Goal: Check status: Check status

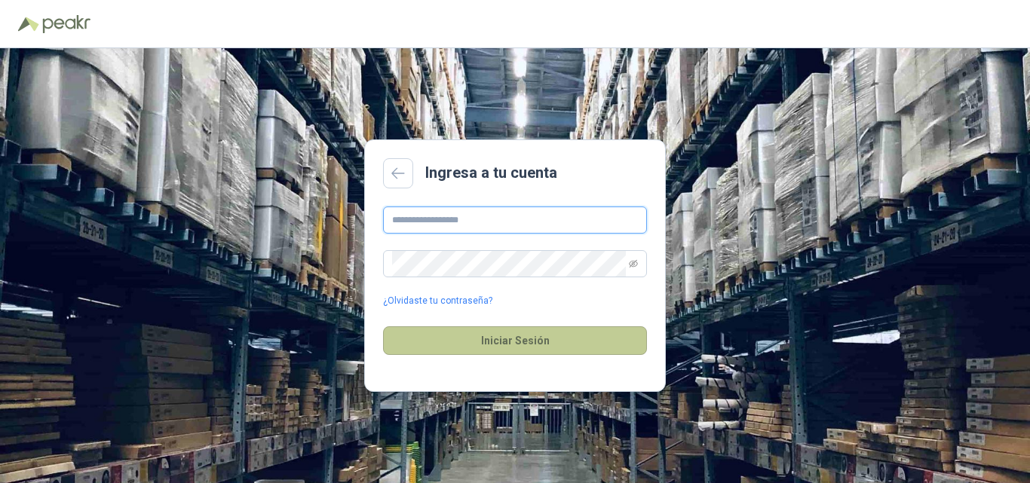
type input "**********"
click at [433, 341] on button "Iniciar Sesión" at bounding box center [515, 340] width 264 height 29
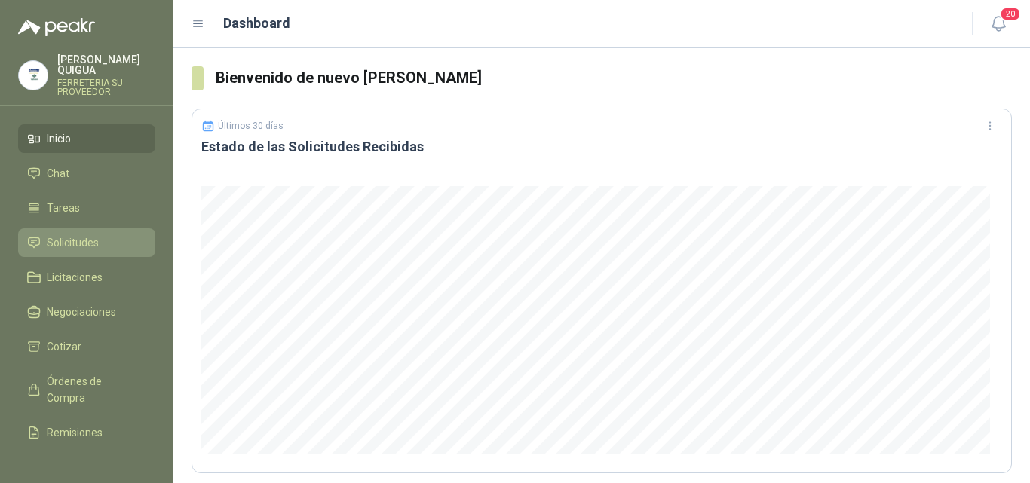
click at [81, 234] on span "Solicitudes" at bounding box center [73, 242] width 52 height 17
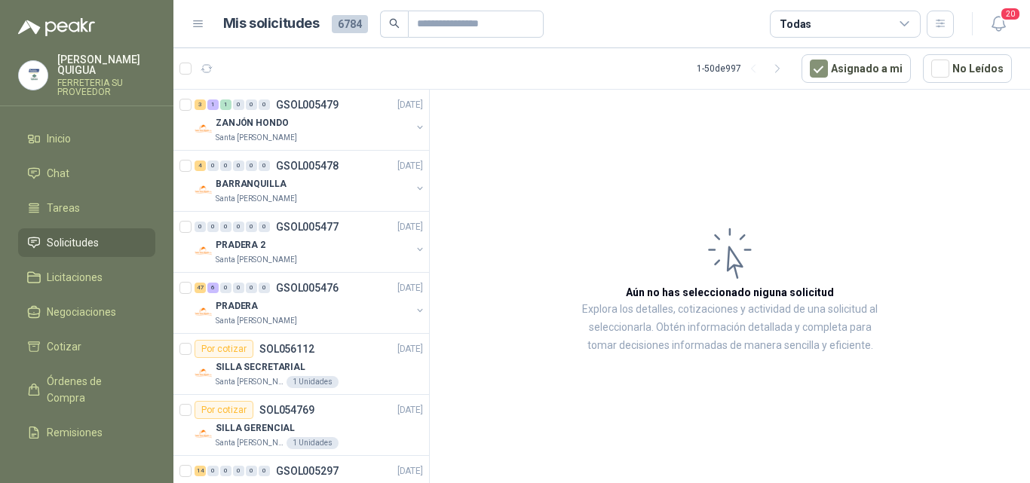
click at [107, 236] on li "Solicitudes" at bounding box center [86, 242] width 119 height 17
click at [348, 126] on div "ZANJÓN HONDO" at bounding box center [313, 123] width 195 height 18
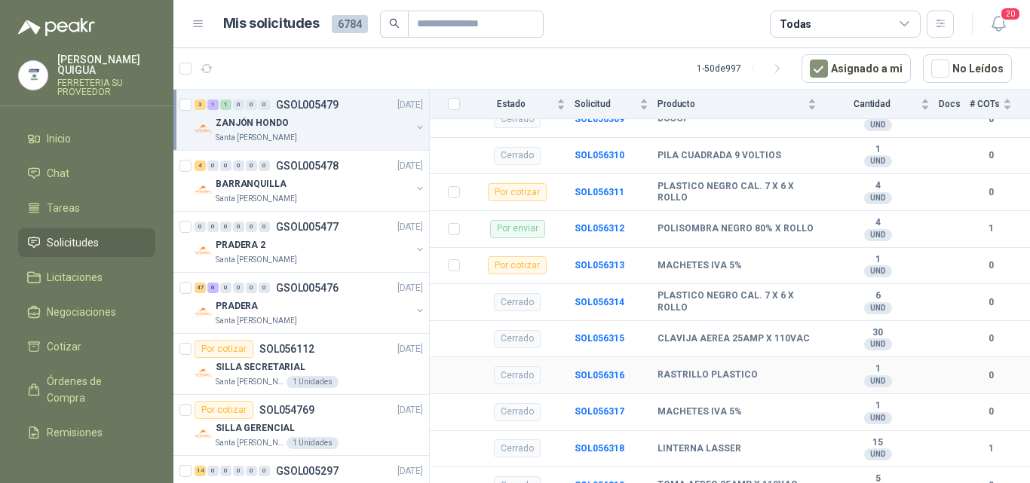
scroll to position [400, 0]
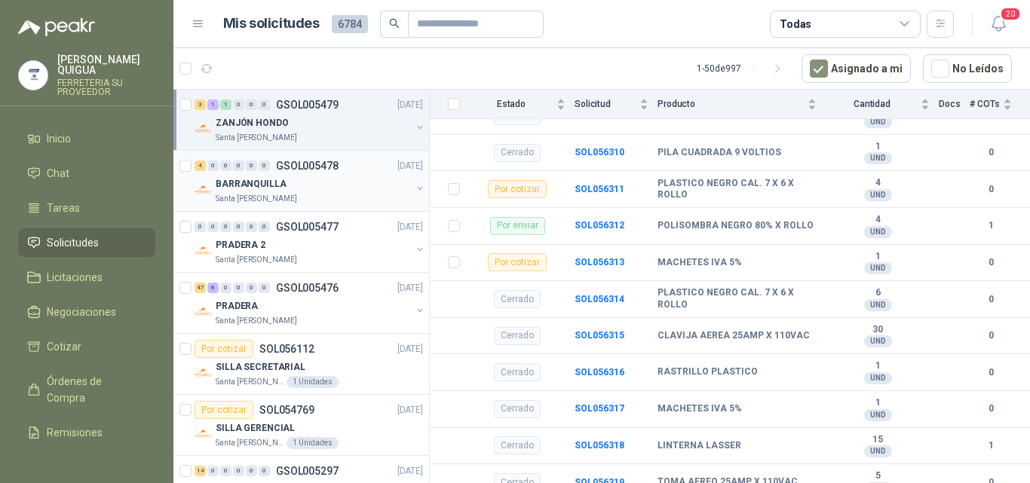
click at [329, 188] on div "BARRANQUILLA" at bounding box center [313, 184] width 195 height 18
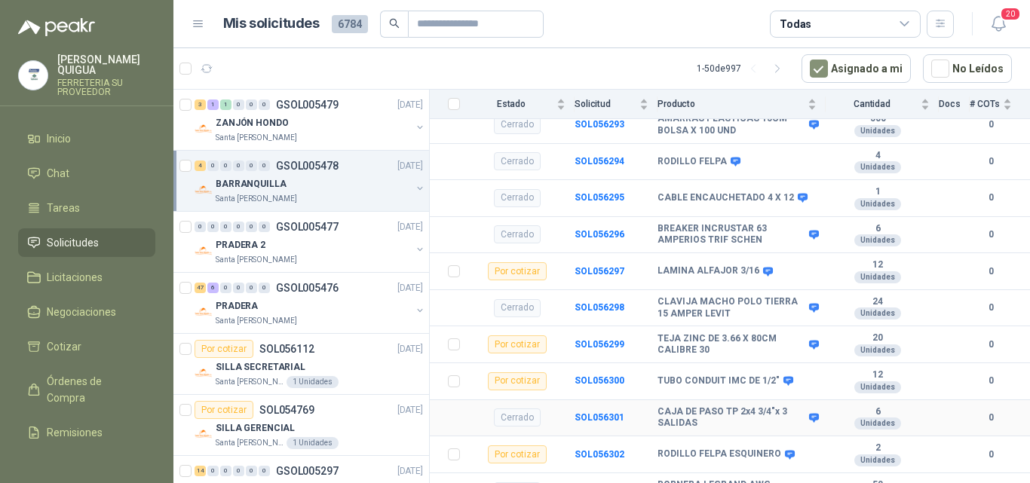
scroll to position [253, 0]
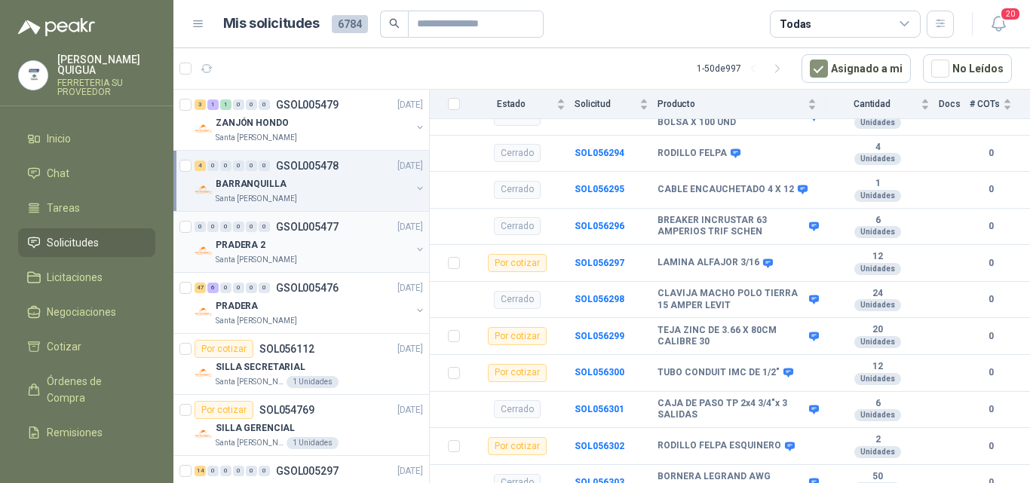
click at [333, 247] on div "PRADERA 2" at bounding box center [313, 245] width 195 height 18
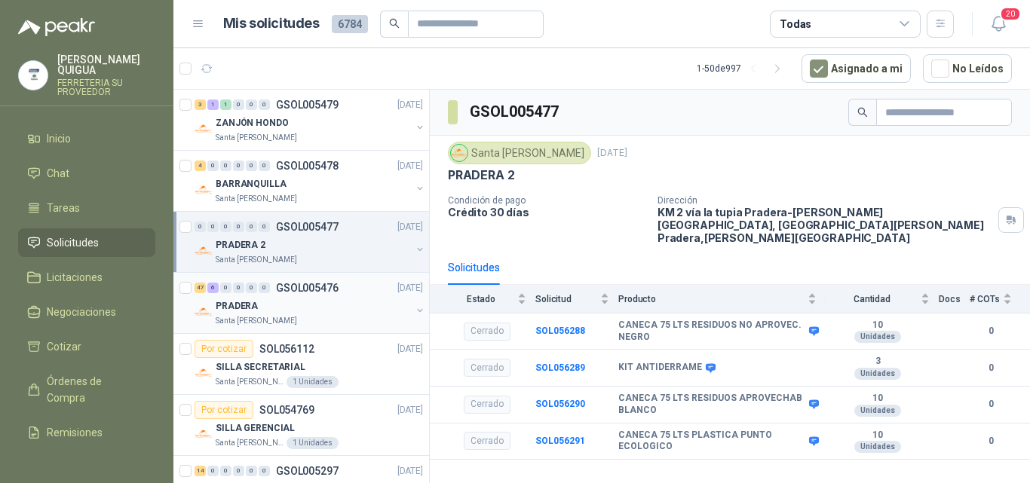
click at [317, 316] on div "Santa [PERSON_NAME]" at bounding box center [313, 321] width 195 height 12
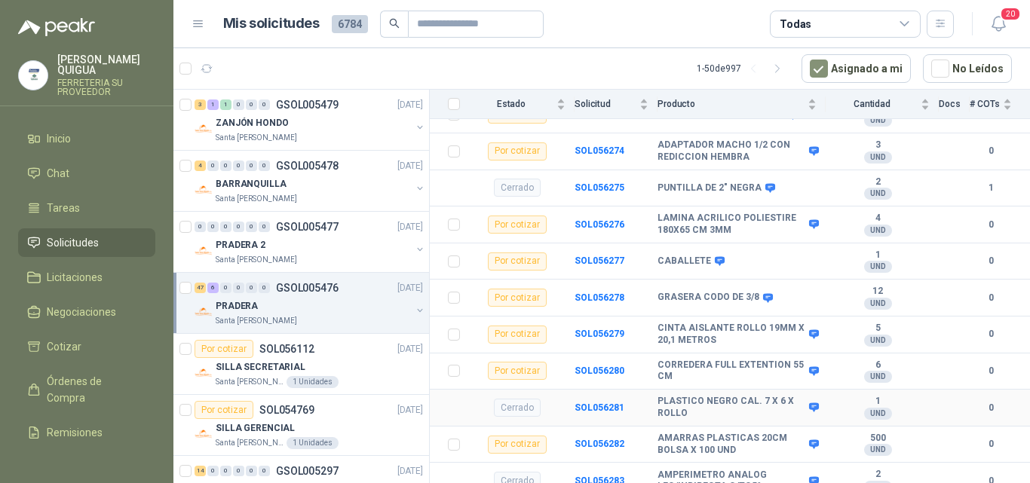
scroll to position [3179, 0]
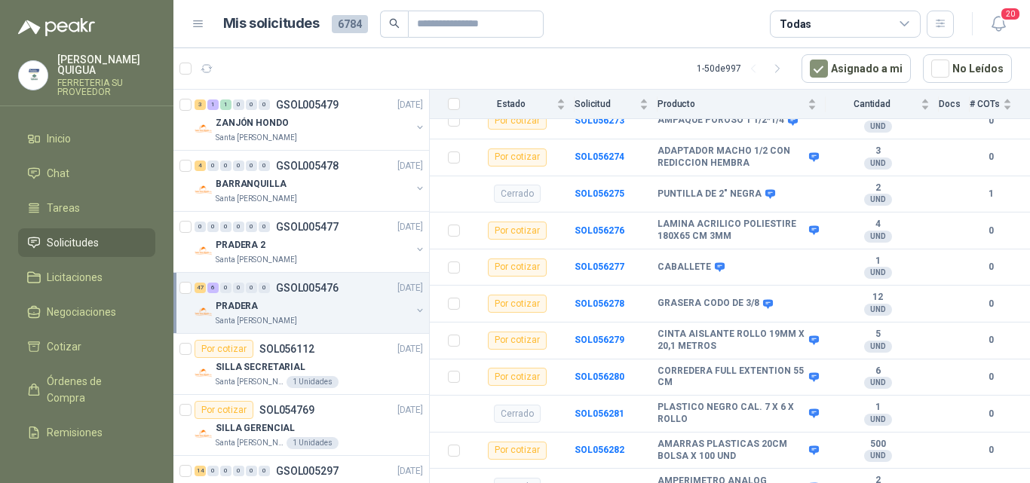
click at [333, 295] on div "47 6 0 0 0 0 GSOL005476 [DATE]" at bounding box center [309, 288] width 231 height 18
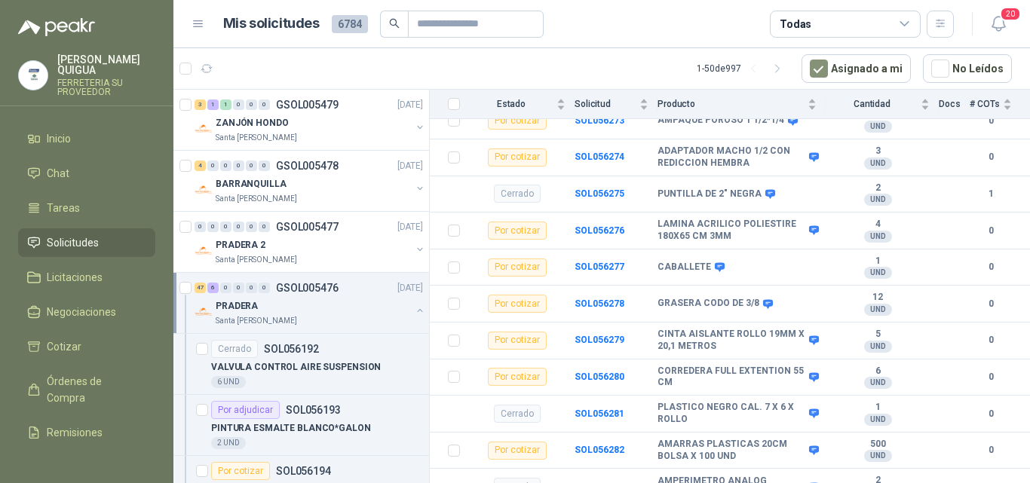
scroll to position [5, 0]
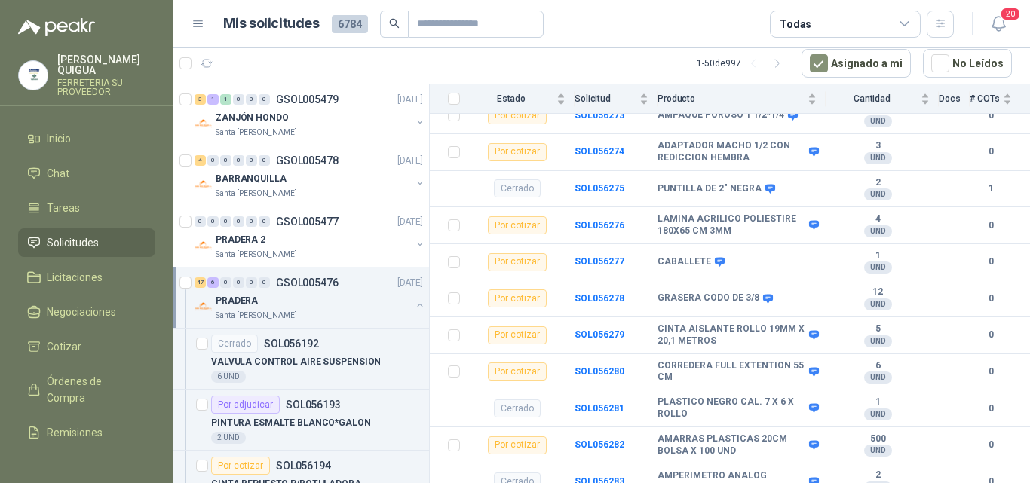
click at [340, 294] on div "PRADERA" at bounding box center [313, 301] width 195 height 18
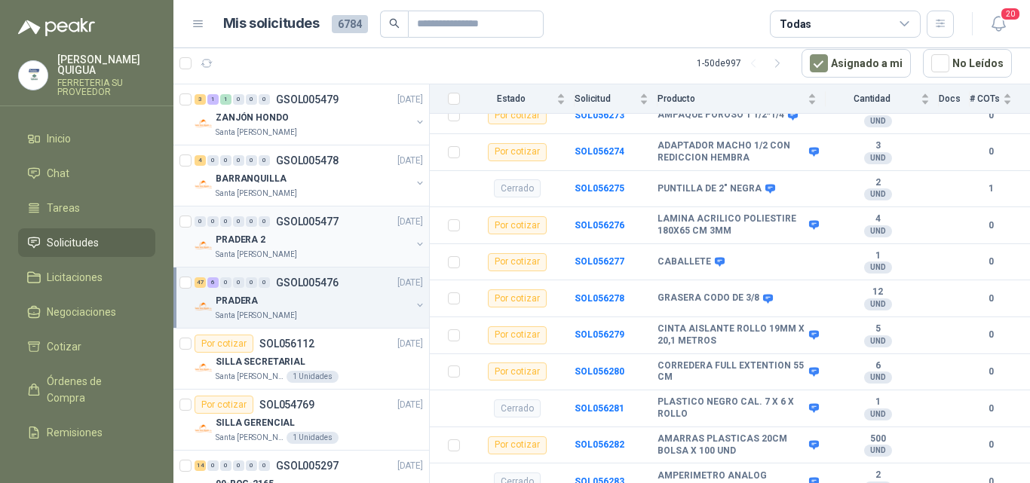
click at [352, 237] on div "PRADERA 2" at bounding box center [313, 240] width 195 height 18
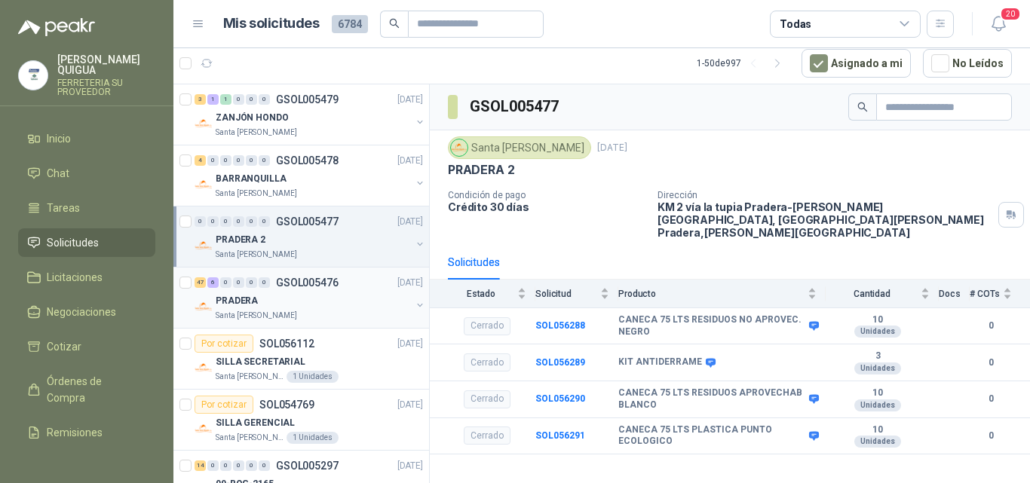
click at [352, 301] on div "PRADERA" at bounding box center [313, 301] width 195 height 18
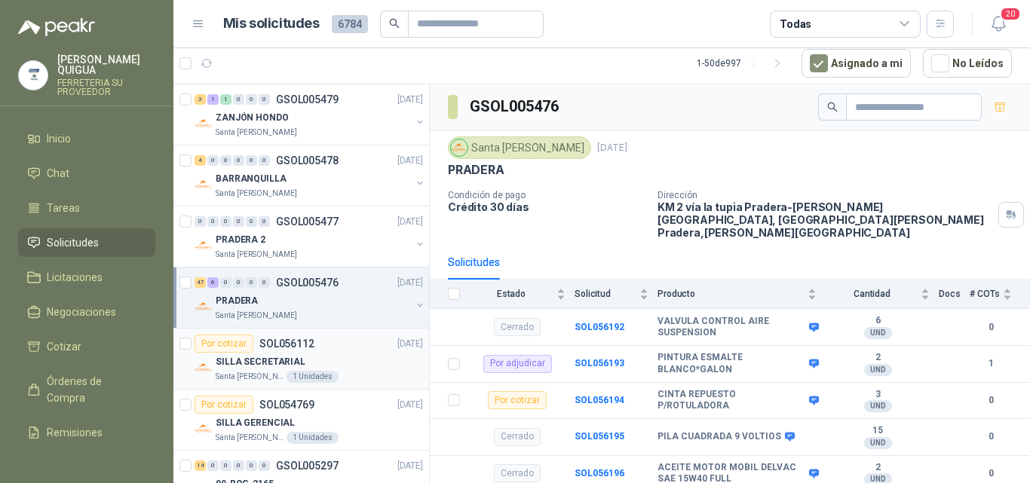
click at [353, 357] on div "SILLA SECRETARIAL" at bounding box center [319, 362] width 207 height 18
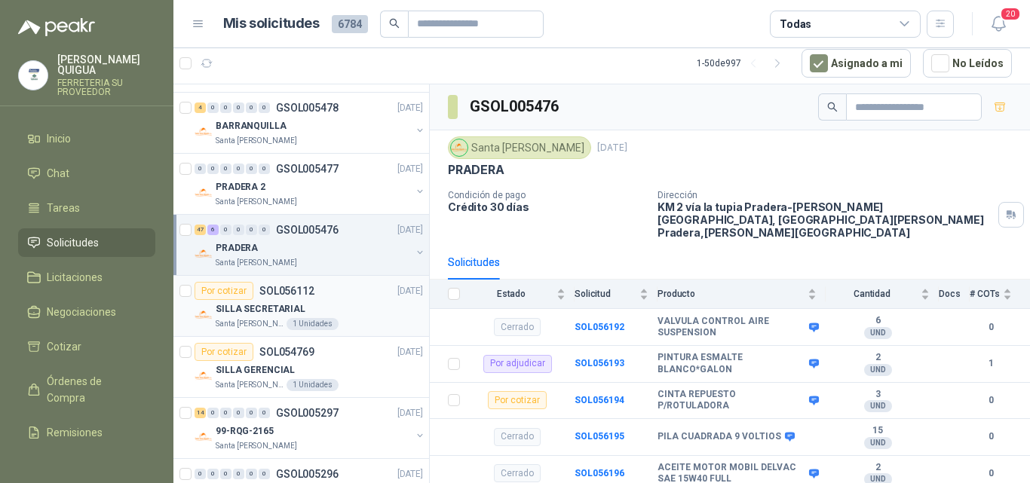
scroll to position [75, 0]
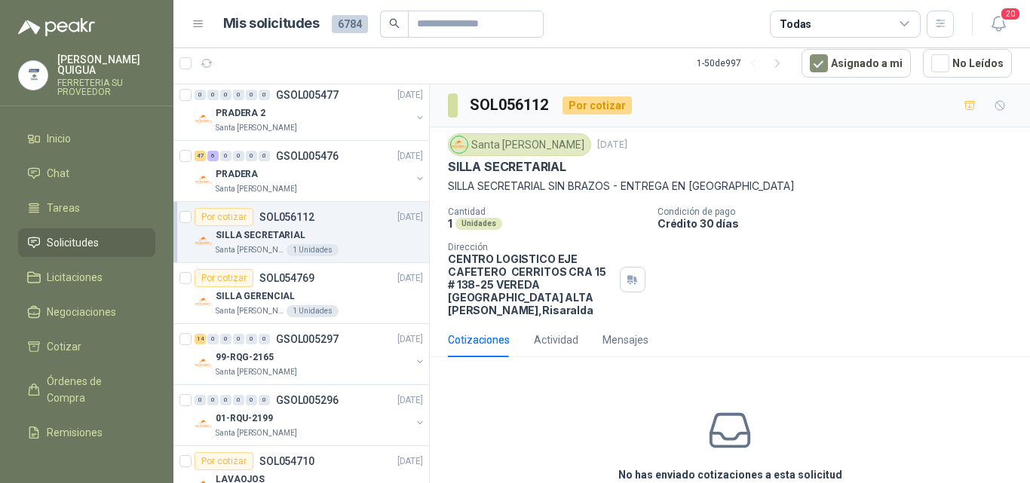
scroll to position [151, 0]
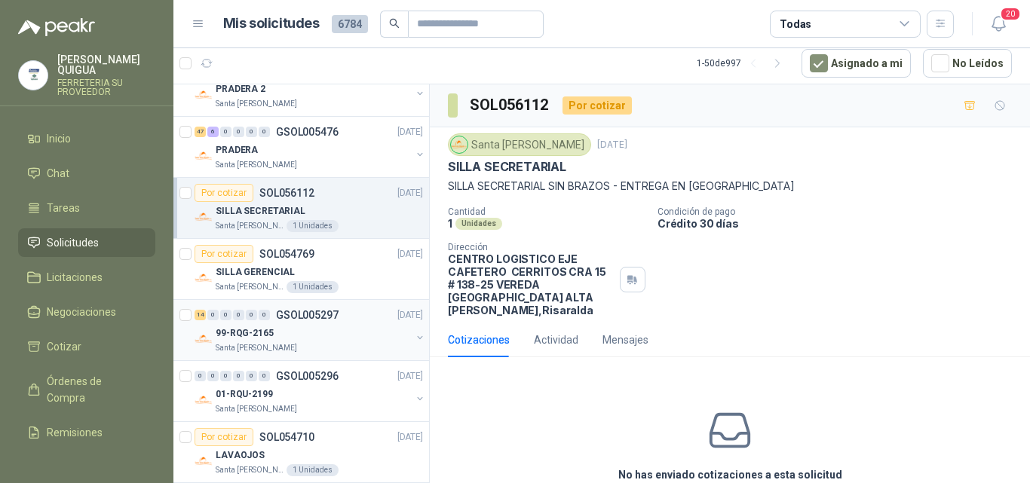
click at [351, 323] on div "14 0 0 0 0 0 GSOL005297 [DATE]" at bounding box center [309, 315] width 231 height 18
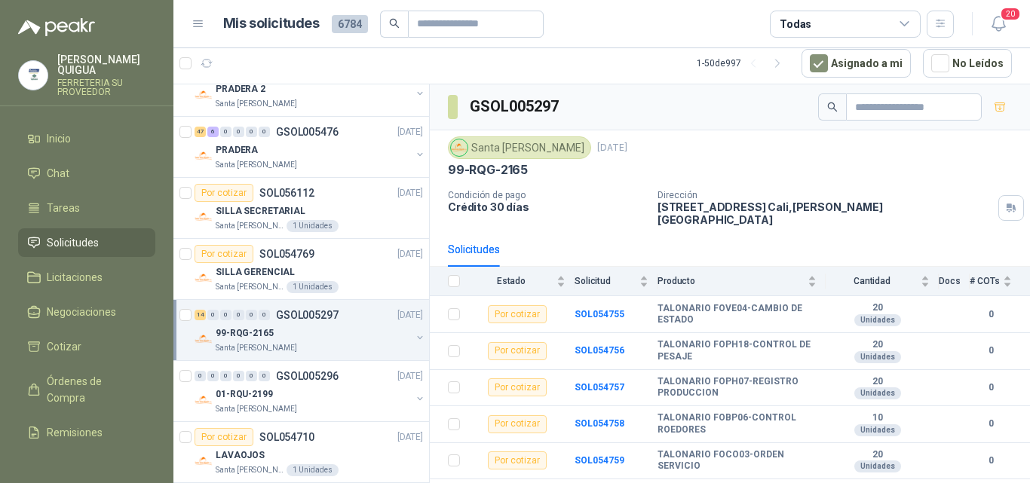
click at [69, 234] on span "Solicitudes" at bounding box center [73, 242] width 52 height 17
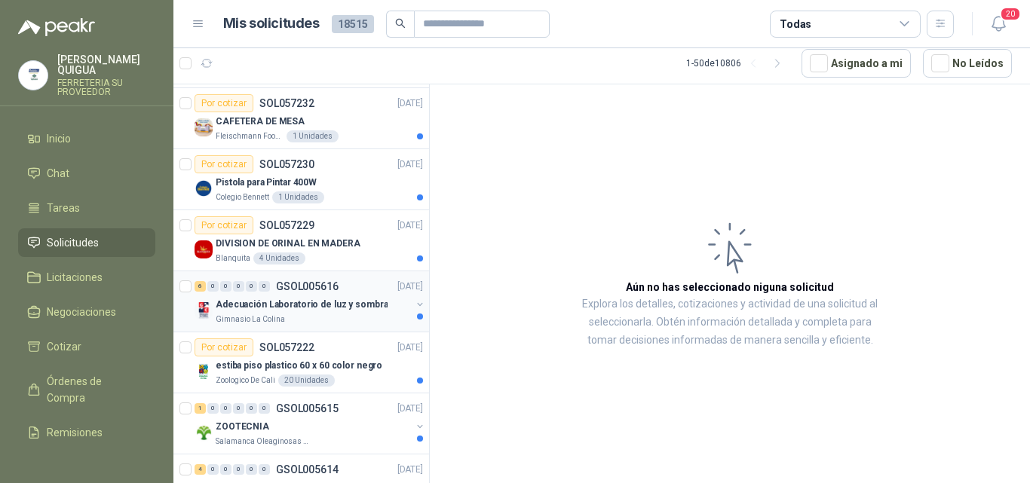
scroll to position [377, 0]
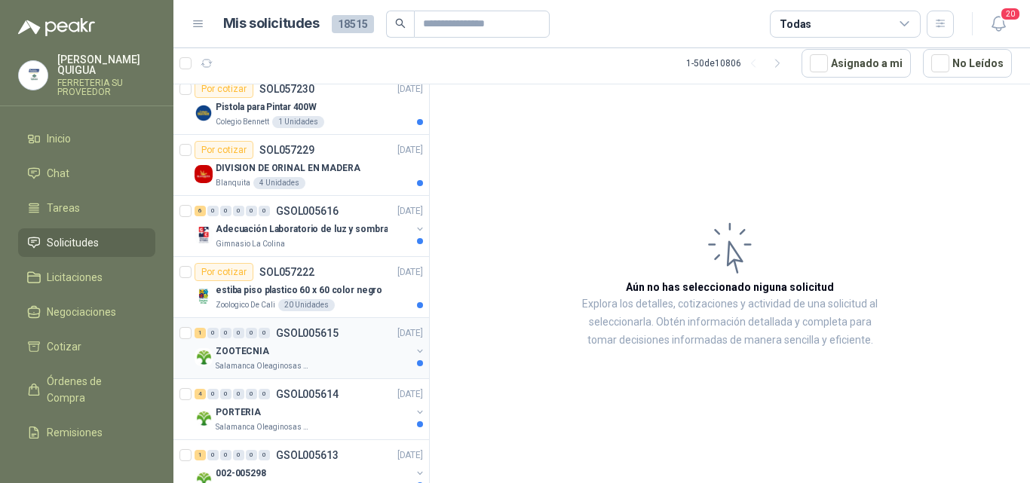
click at [311, 356] on div "ZOOTECNIA" at bounding box center [313, 351] width 195 height 18
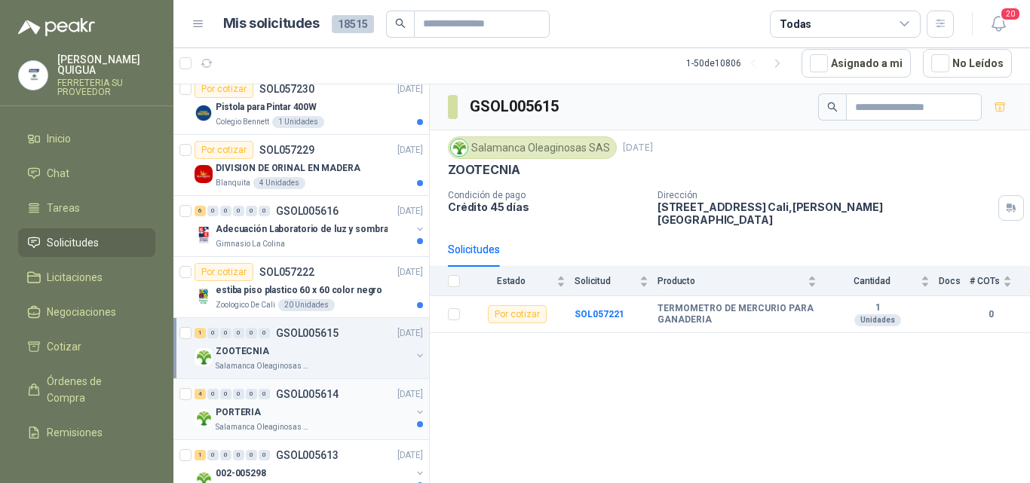
click at [302, 413] on div "PORTERIA" at bounding box center [313, 412] width 195 height 18
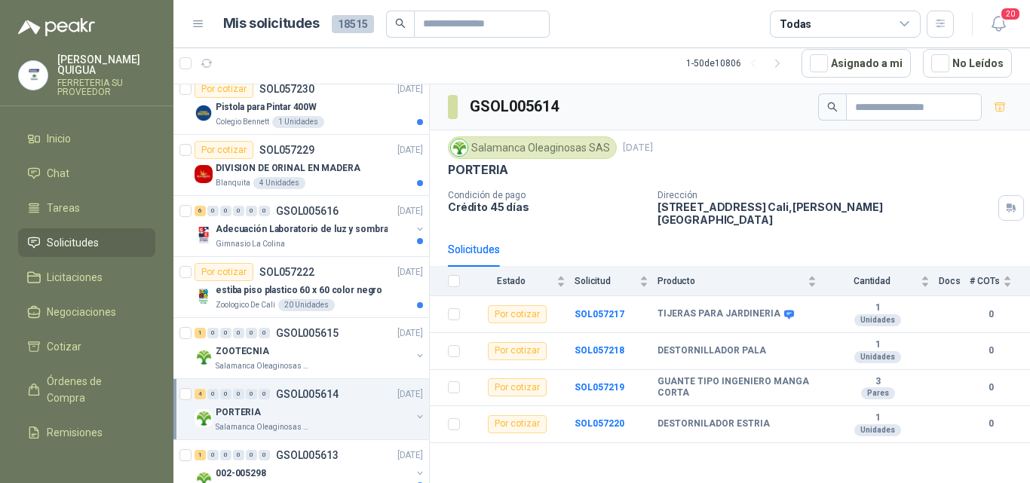
scroll to position [452, 0]
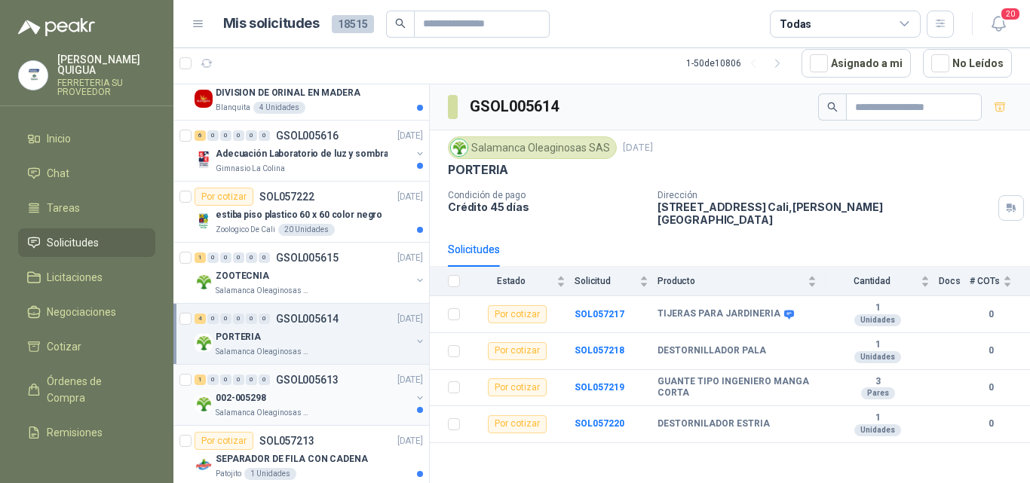
click at [302, 403] on div "002-005298" at bounding box center [313, 398] width 195 height 18
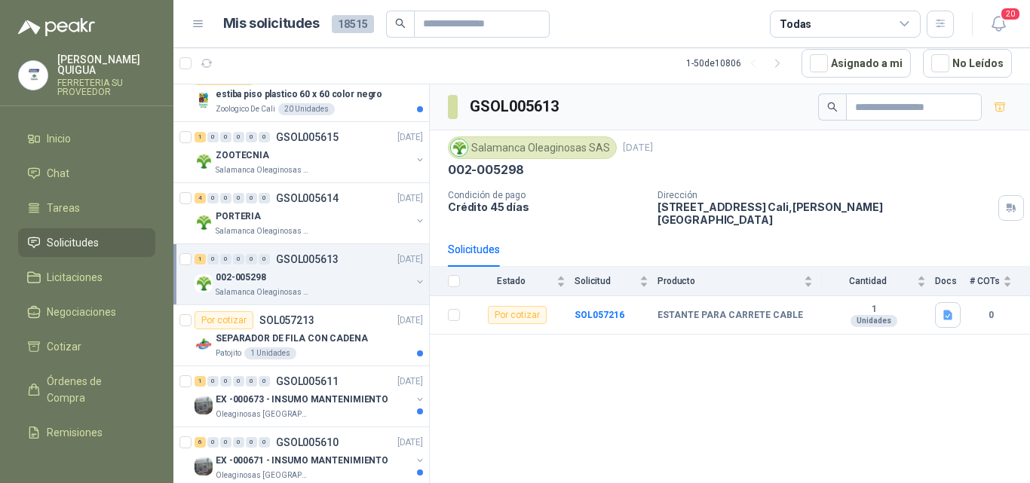
scroll to position [603, 0]
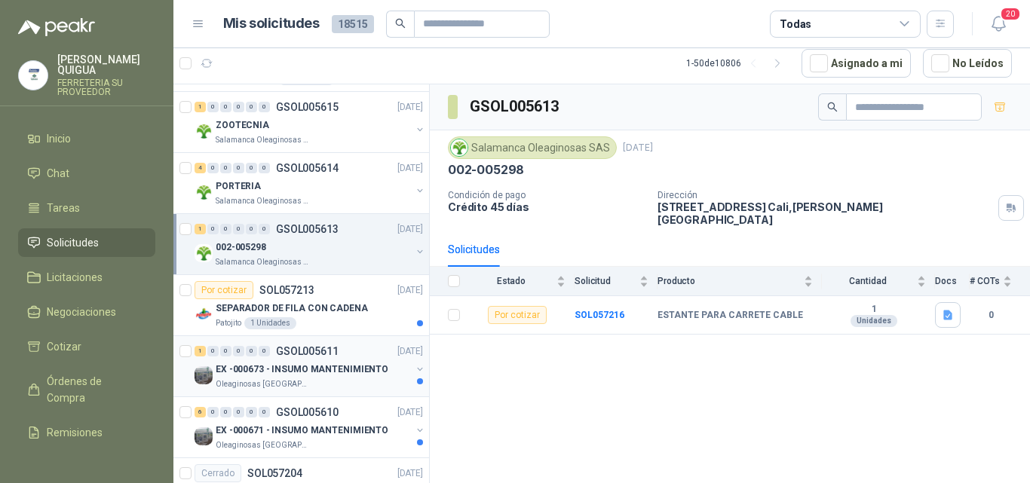
click at [323, 372] on p "EX -000673 - INSUMO MANTENIMIENTO" at bounding box center [302, 370] width 173 height 14
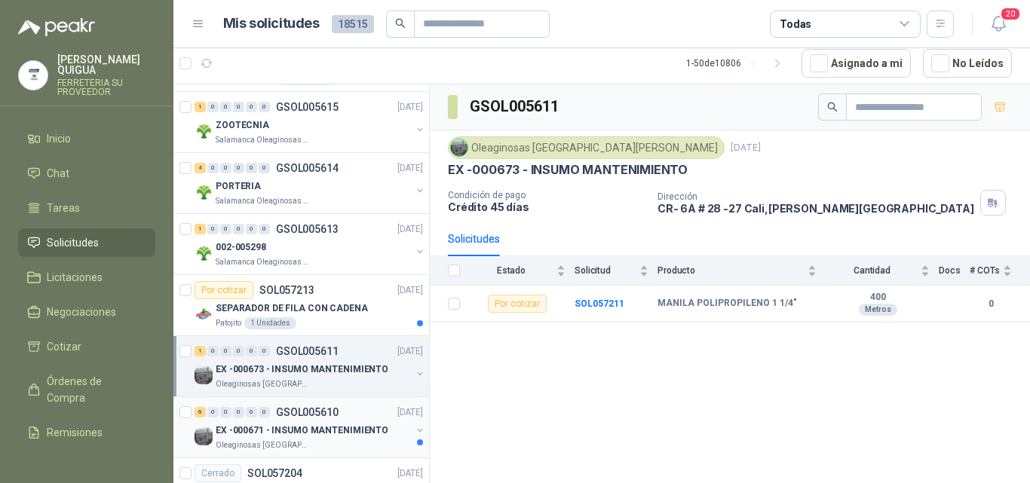
click at [300, 430] on p "EX -000671 - INSUMO MANTENIMIENTO" at bounding box center [302, 431] width 173 height 14
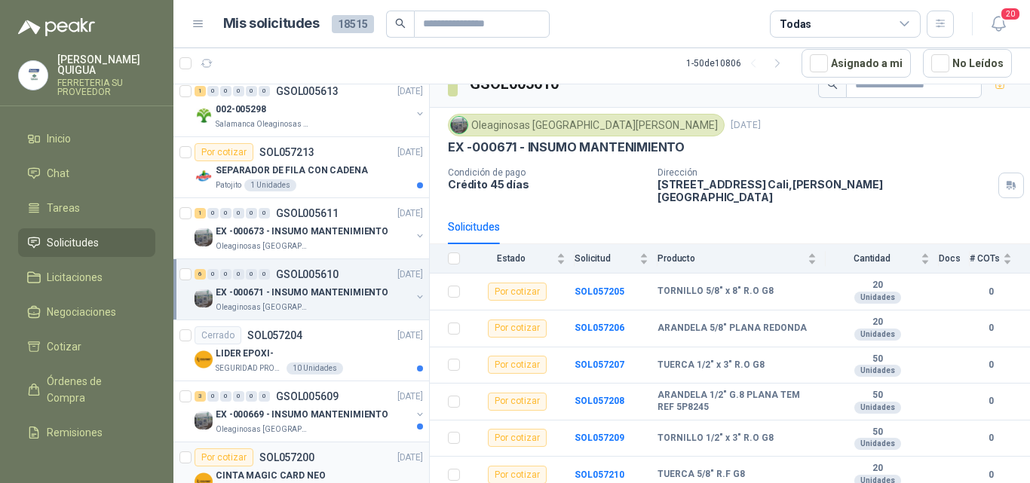
scroll to position [754, 0]
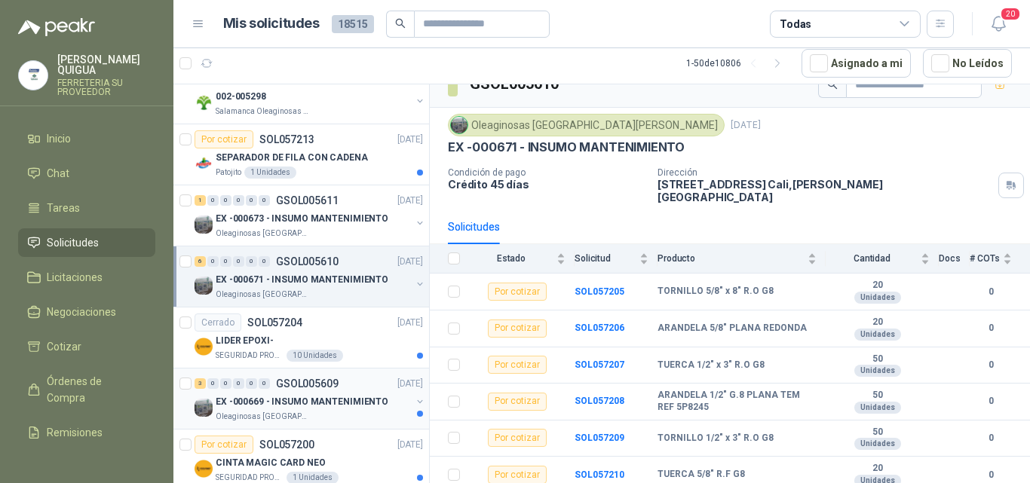
click at [330, 413] on div "Oleaginosas [GEOGRAPHIC_DATA][PERSON_NAME]" at bounding box center [313, 417] width 195 height 12
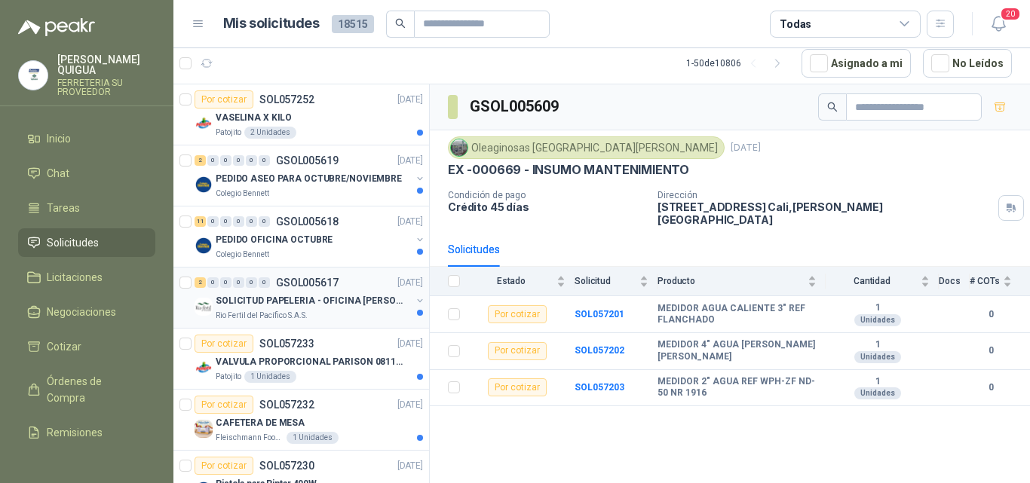
click at [311, 306] on p "SOLICITUD PAPELERIA - OFICINA [PERSON_NAME]" at bounding box center [310, 301] width 188 height 14
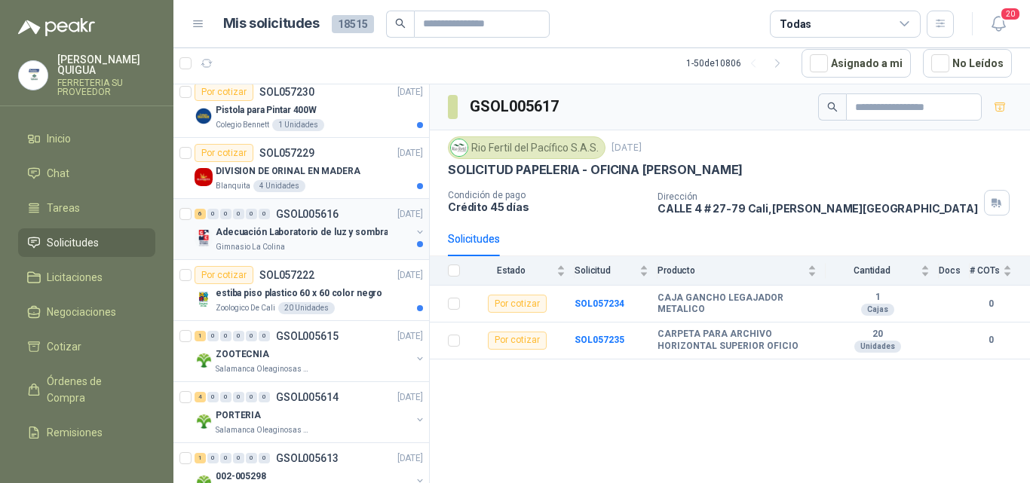
scroll to position [377, 0]
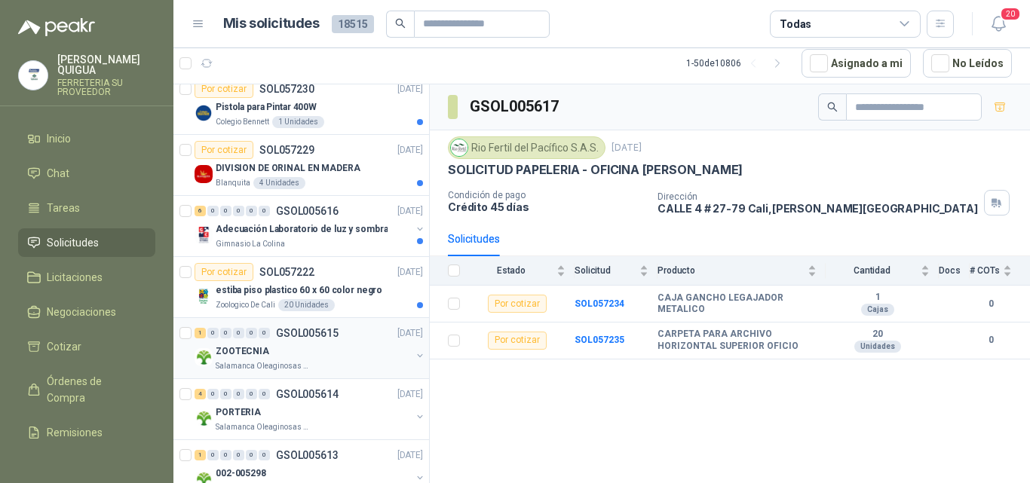
click at [307, 346] on div "ZOOTECNIA" at bounding box center [313, 351] width 195 height 18
